Goal: Information Seeking & Learning: Learn about a topic

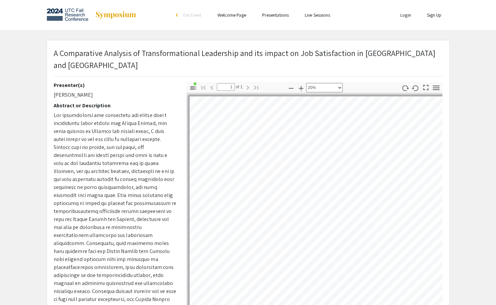
select select "custom"
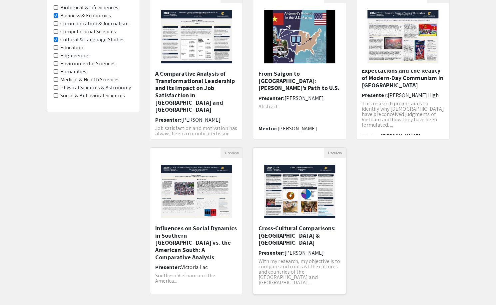
scroll to position [5, 0]
click at [406, 67] on img "Open Presentation <p>A Comparative Analysis: Americans' Expectations and the Re…" at bounding box center [403, 36] width 84 height 67
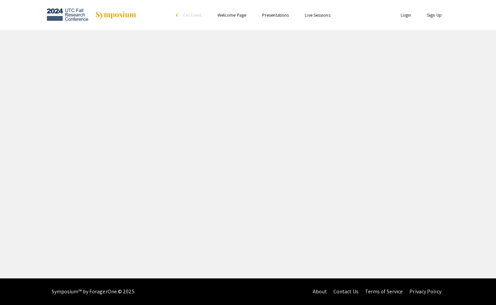
select select "custom"
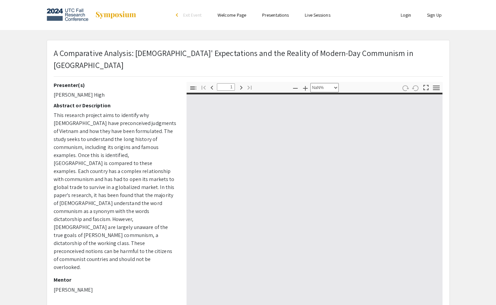
type input "0"
select select "custom"
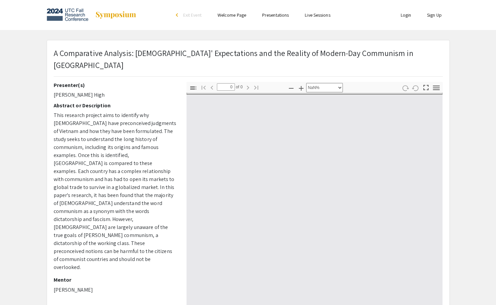
type input "1"
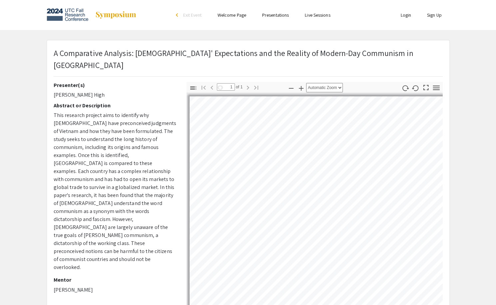
select select "auto"
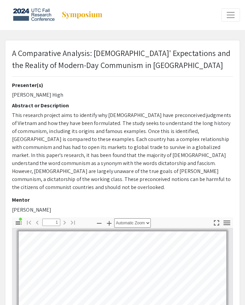
click at [133, 144] on p "This research project aims to identify why [DEMOGRAPHIC_DATA] have preconceived…" at bounding box center [122, 151] width 221 height 80
